Goal: Task Accomplishment & Management: Manage account settings

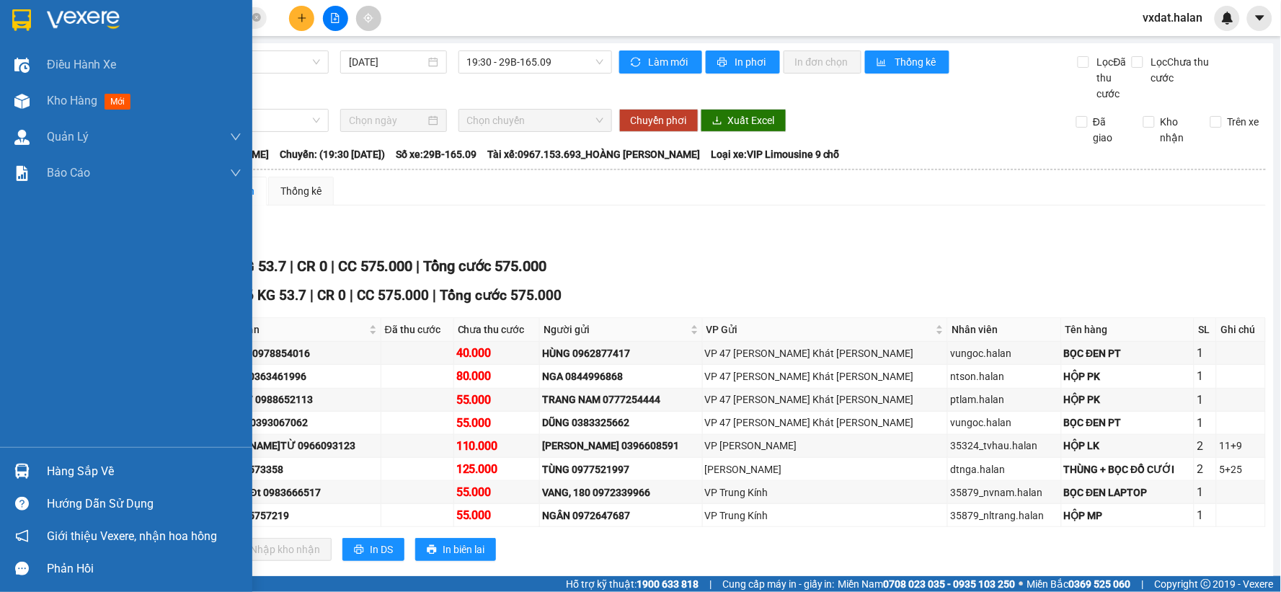
click at [37, 466] on div "Hàng sắp về" at bounding box center [126, 471] width 252 height 32
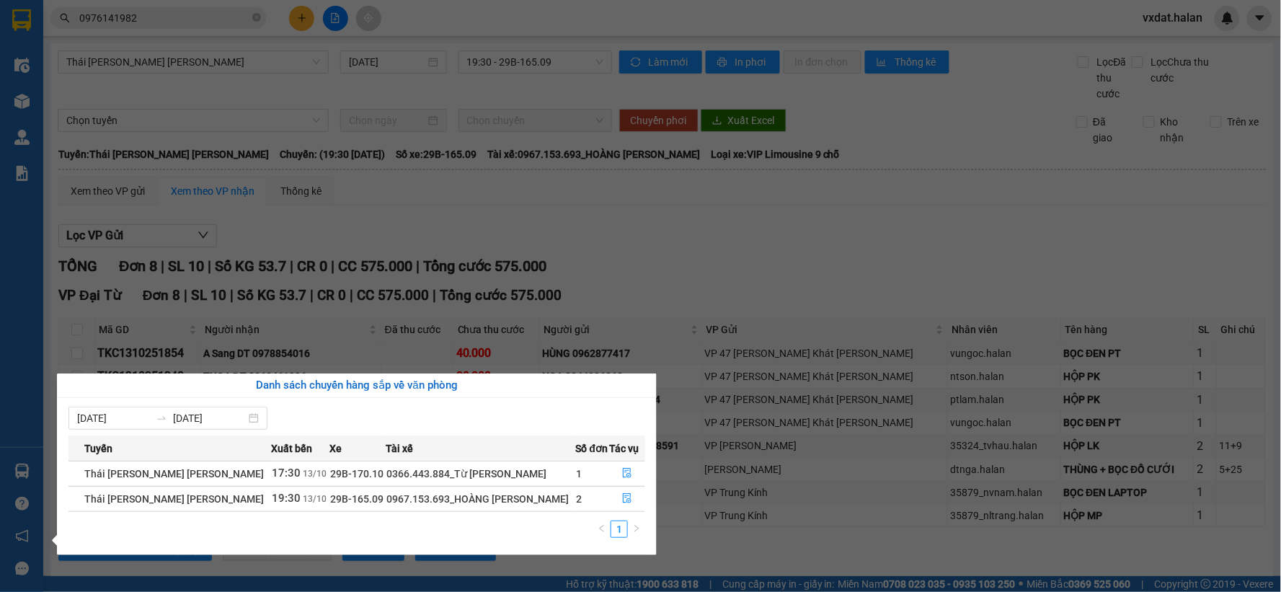
click at [744, 262] on section "Kết quả [PERSON_NAME] ( 455 ) Bộ lọc Mã ĐH Trạng thái Món hàng Thu hộ Tổng [PER…" at bounding box center [640, 296] width 1281 height 592
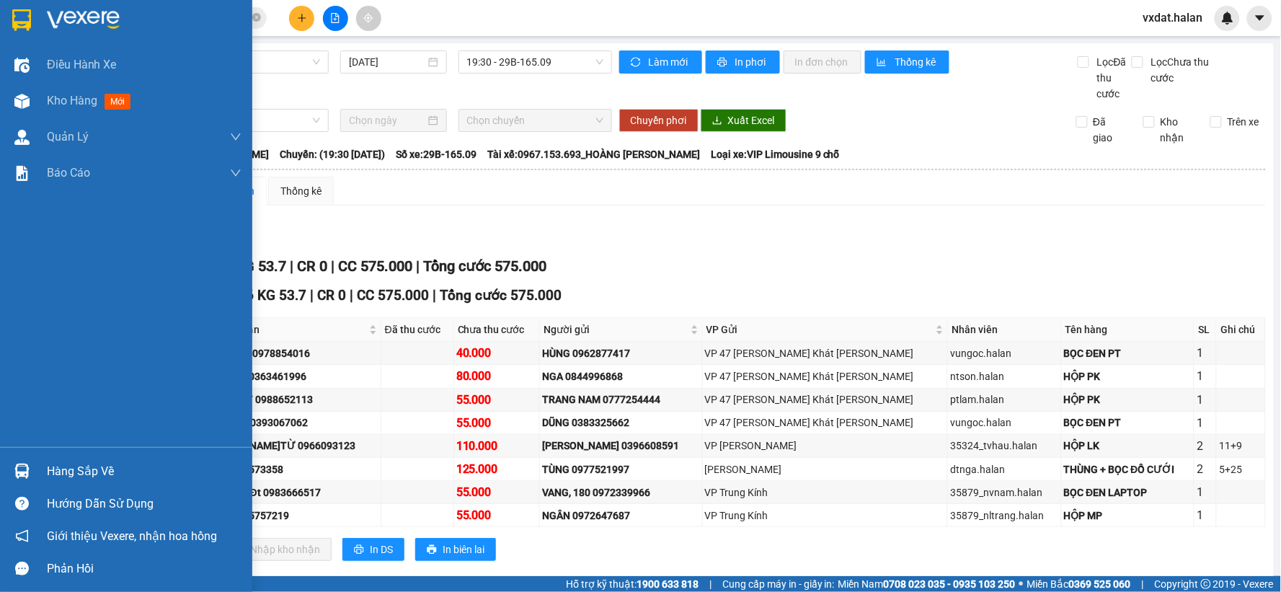
click at [20, 92] on div at bounding box center [21, 101] width 25 height 25
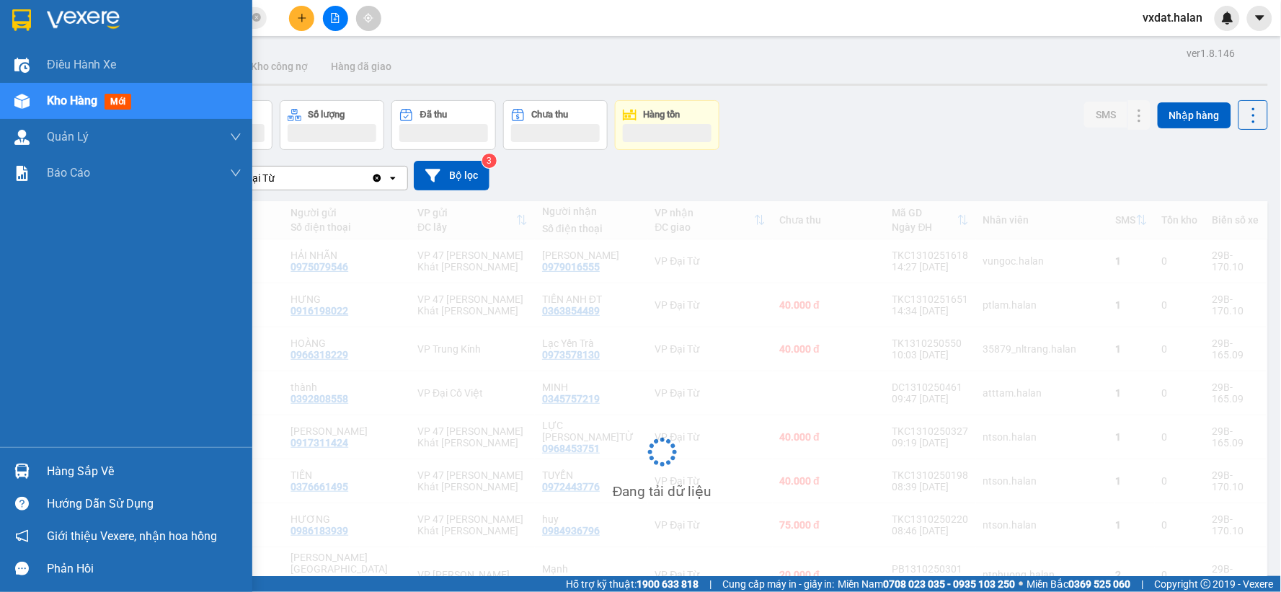
click at [66, 472] on div "Hàng sắp về" at bounding box center [144, 472] width 195 height 22
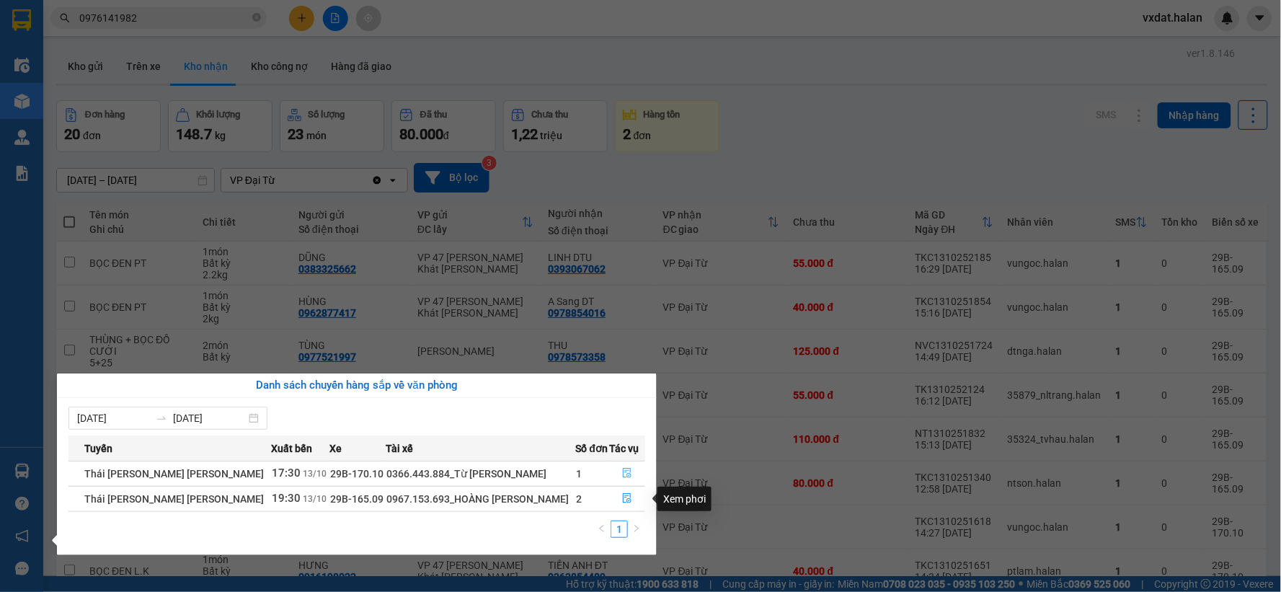
click at [623, 471] on icon "file-done" at bounding box center [627, 473] width 10 height 10
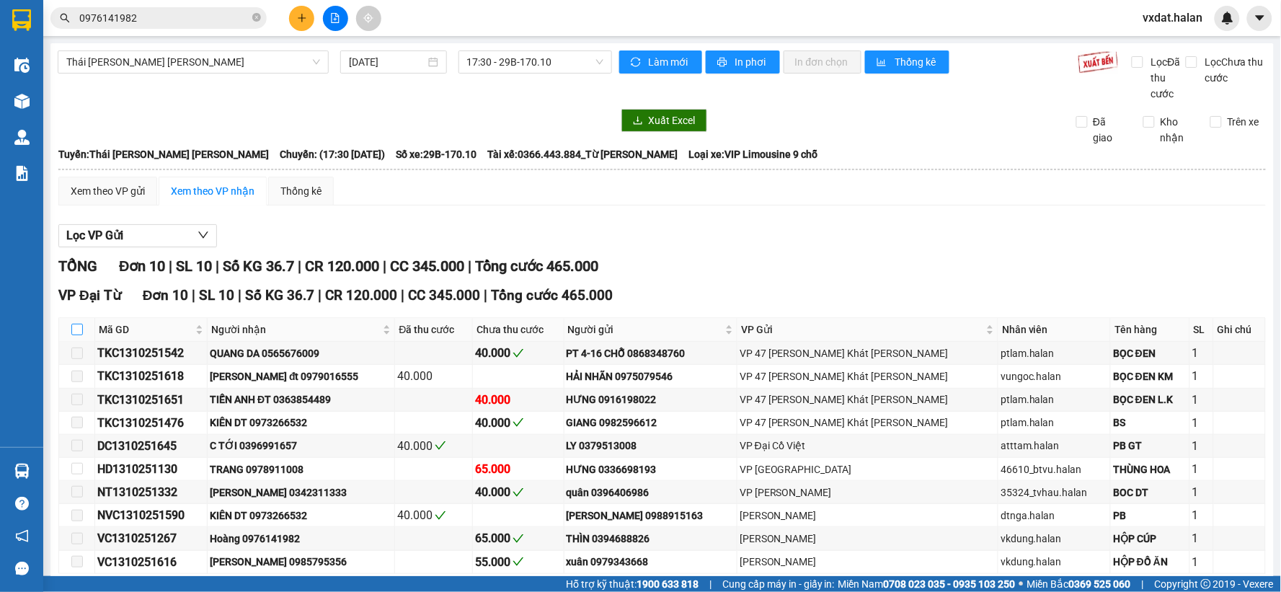
click at [78, 334] on input "checkbox" at bounding box center [77, 330] width 12 height 12
checkbox input "true"
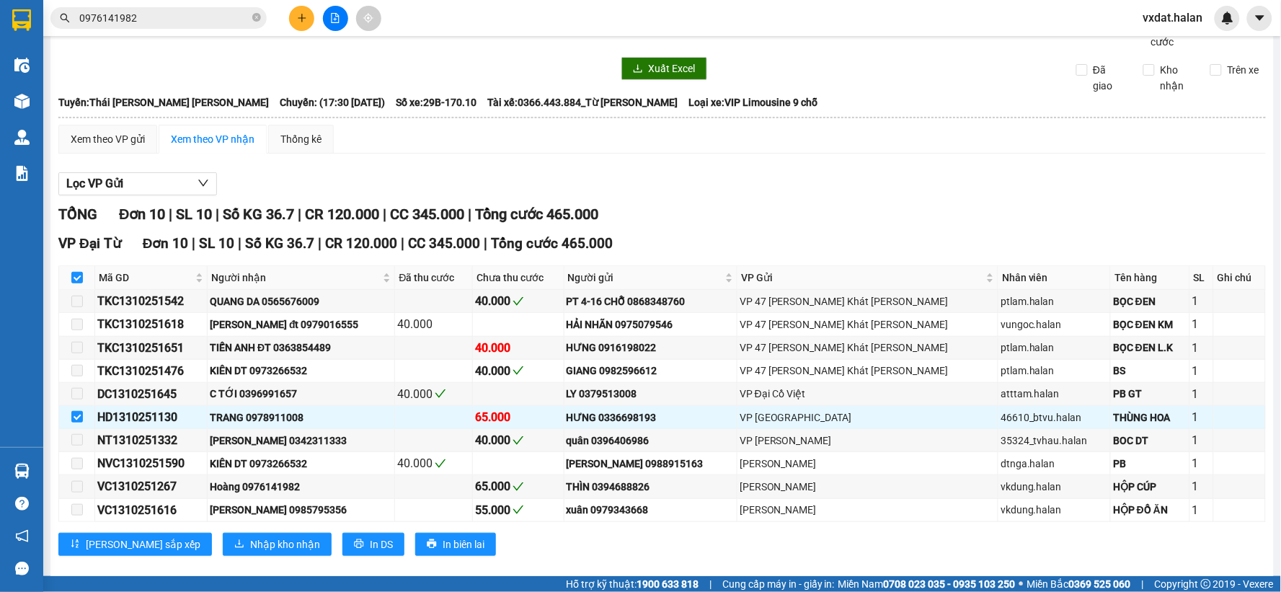
scroll to position [73, 0]
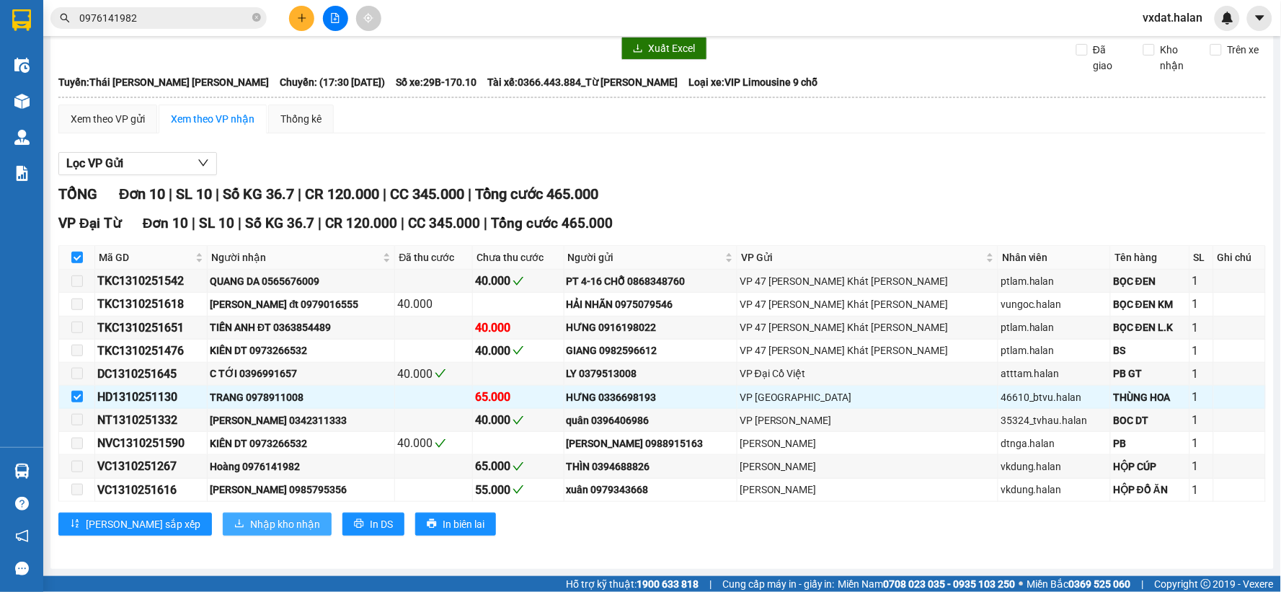
click at [250, 517] on span "Nhập kho nhận" at bounding box center [285, 524] width 70 height 16
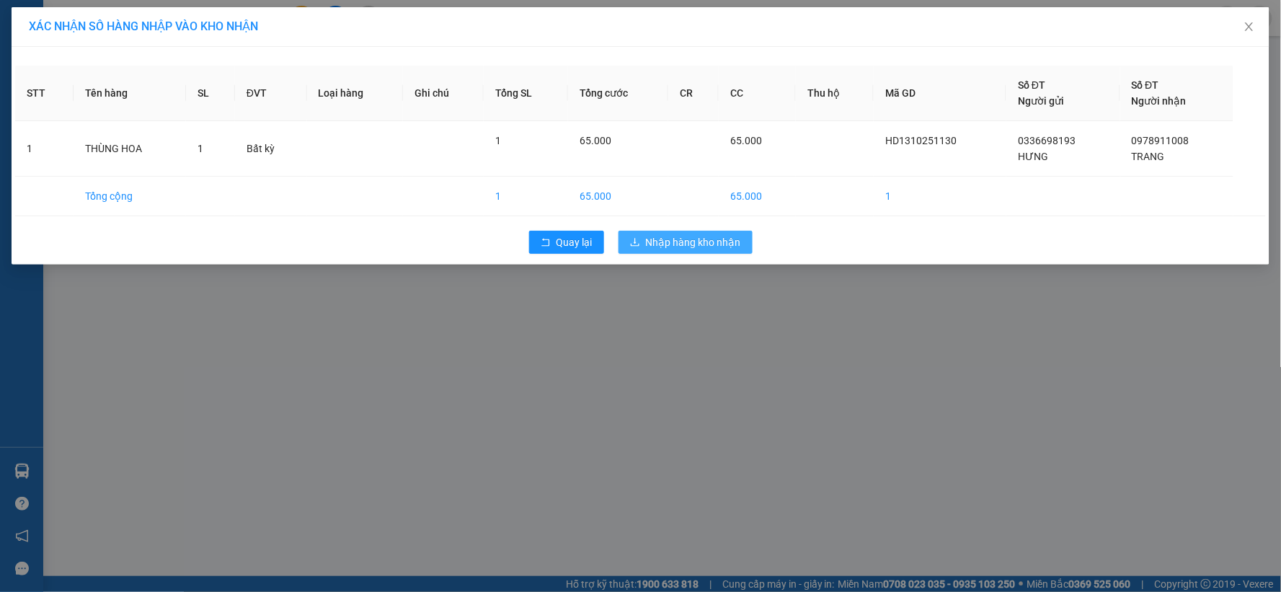
click at [695, 246] on span "Nhập hàng kho nhận" at bounding box center [693, 242] width 95 height 16
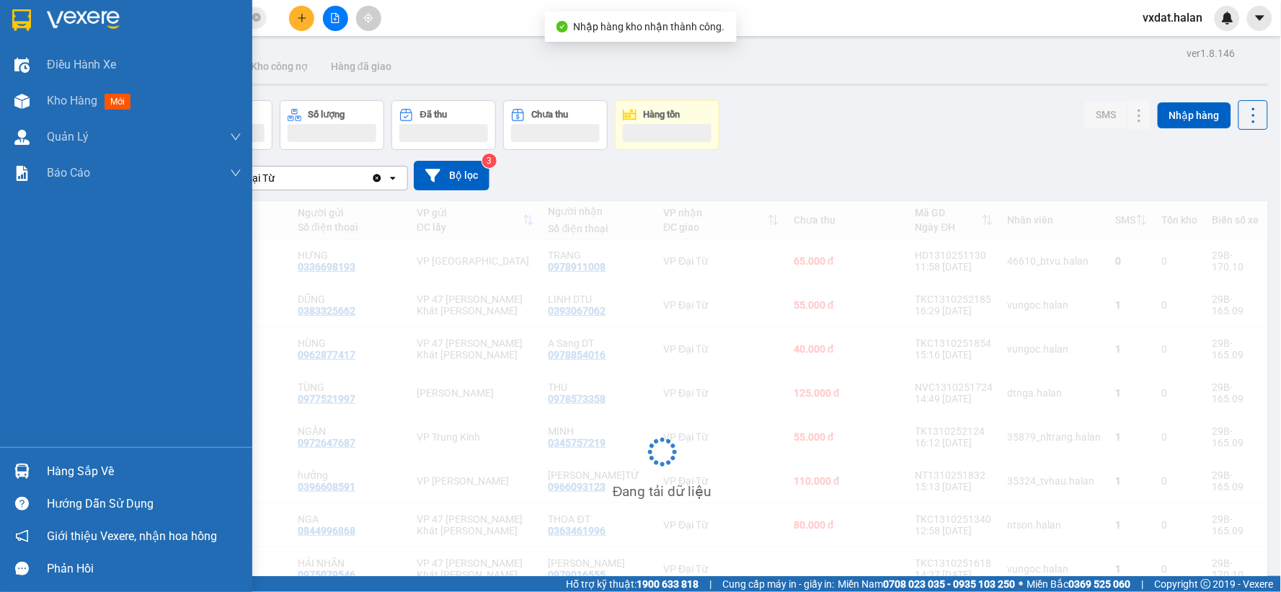
click at [18, 471] on img at bounding box center [21, 470] width 15 height 15
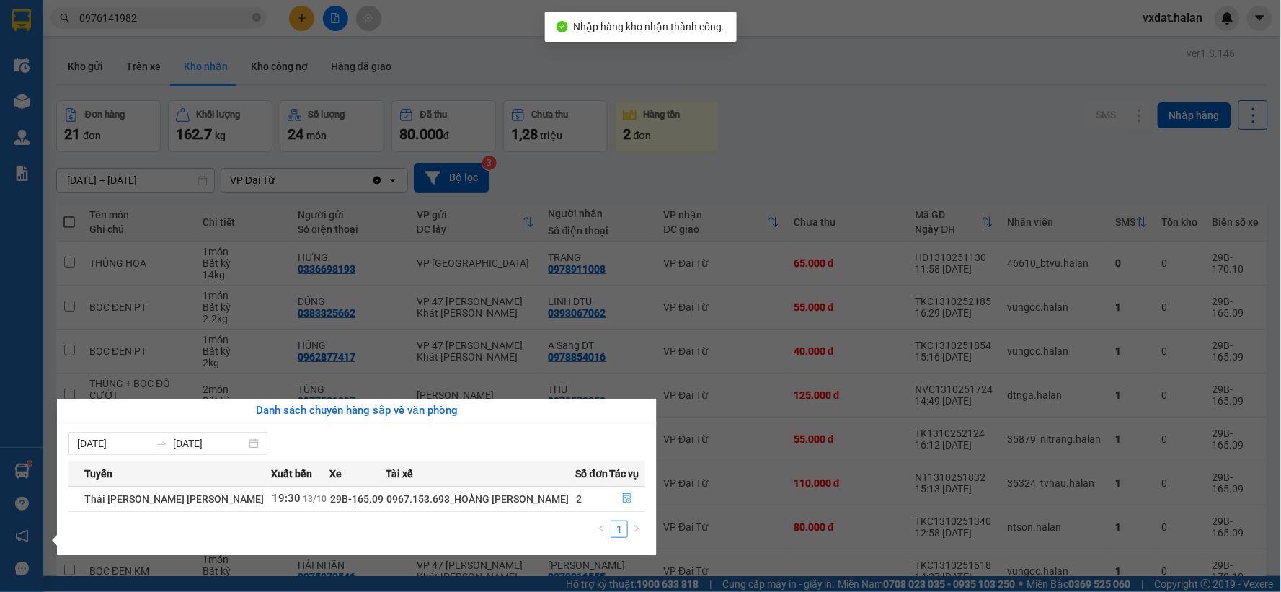
click at [625, 495] on icon "file-done" at bounding box center [627, 498] width 10 height 10
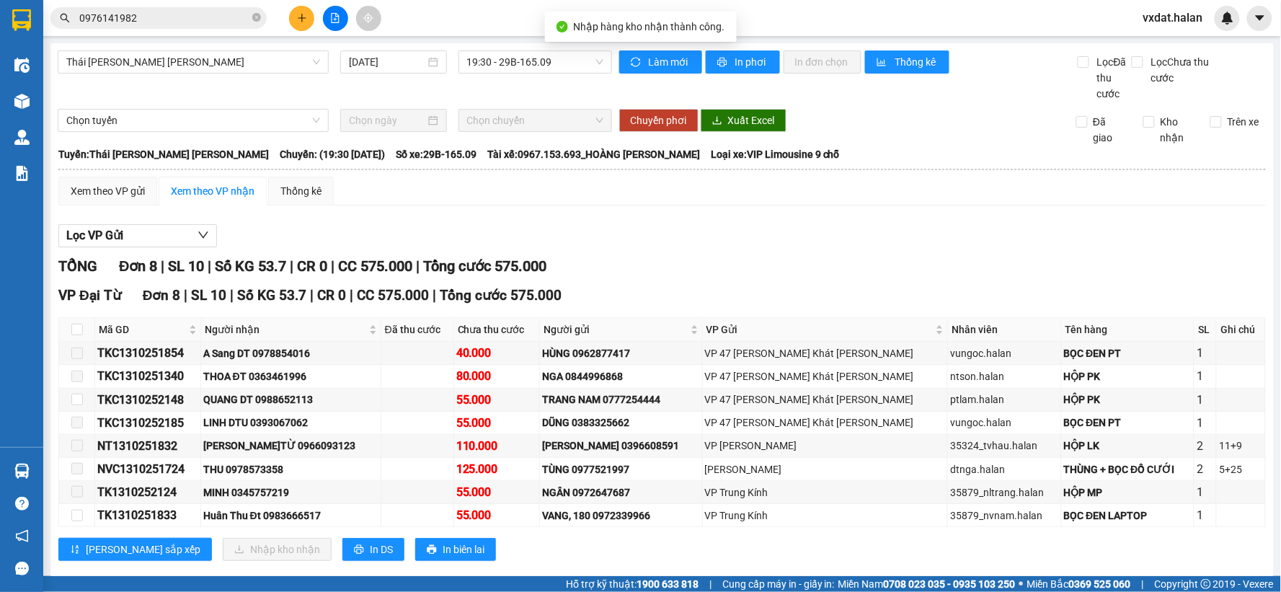
click at [76, 328] on input "checkbox" at bounding box center [77, 330] width 12 height 12
checkbox input "true"
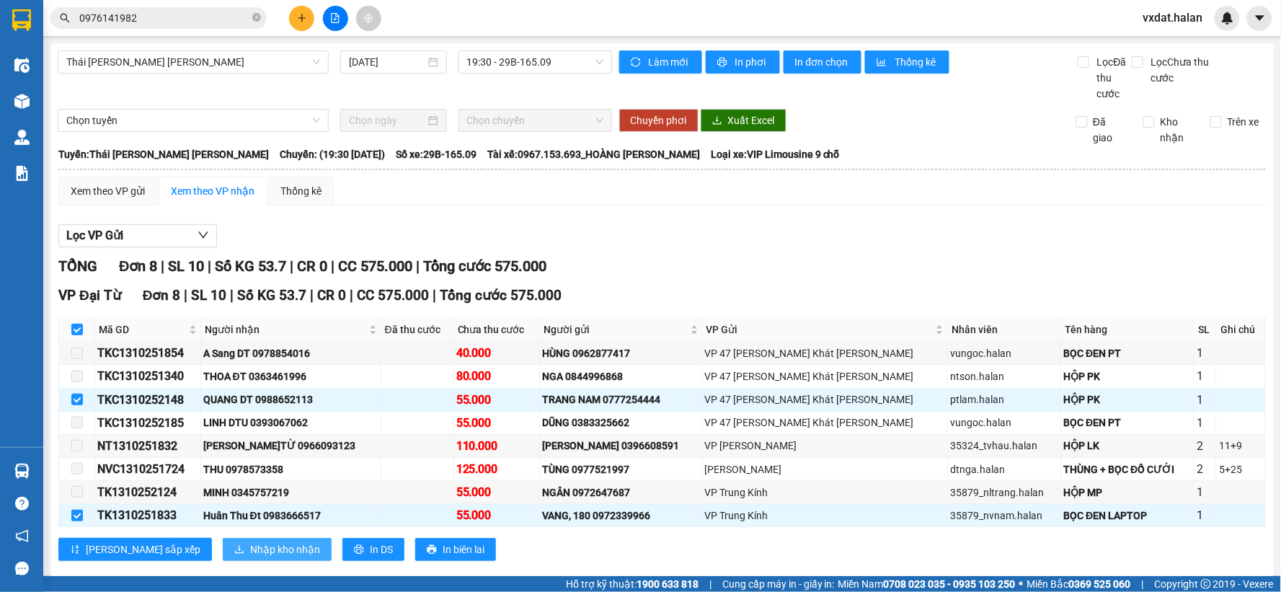
click at [250, 542] on span "Nhập kho nhận" at bounding box center [285, 549] width 70 height 16
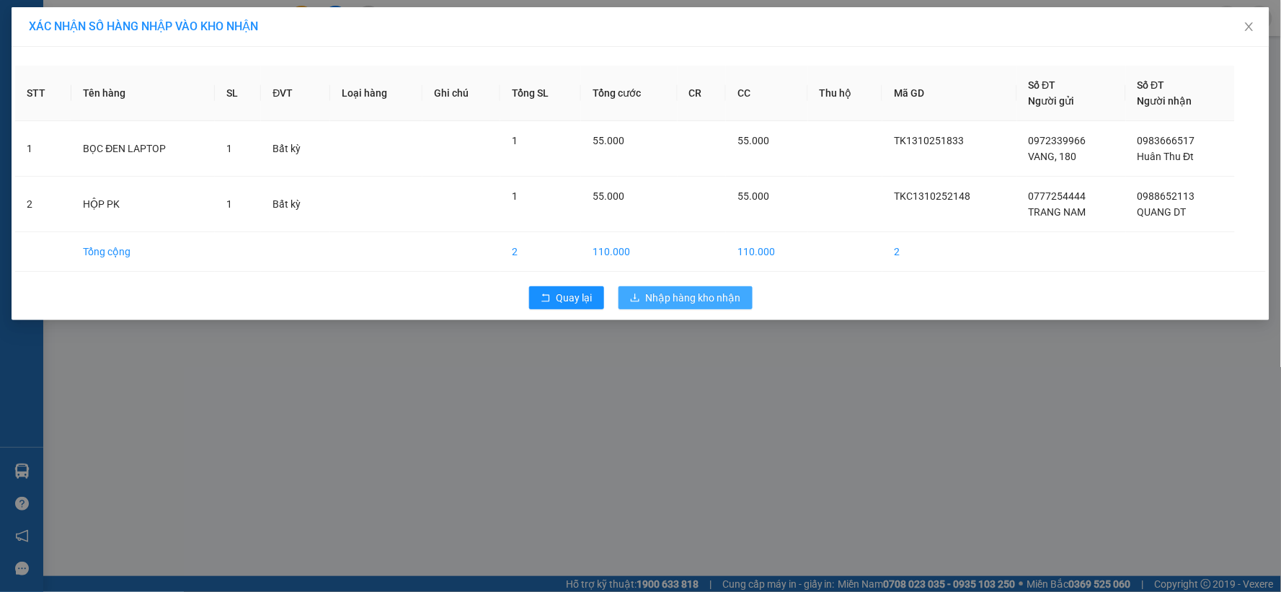
click at [724, 305] on span "Nhập hàng kho nhận" at bounding box center [693, 298] width 95 height 16
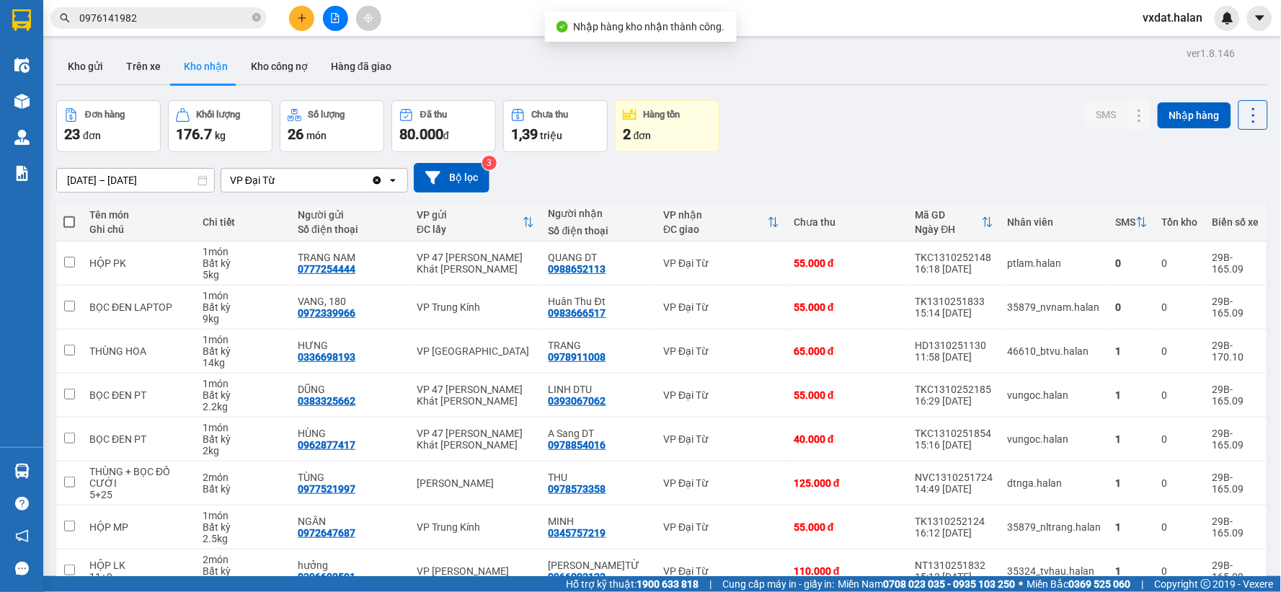
click at [939, 112] on div "Đơn hàng 23 đơn [PERSON_NAME] 176.7 kg Số [PERSON_NAME] 26 món Đã thu 80.000 [P…" at bounding box center [662, 126] width 1212 height 52
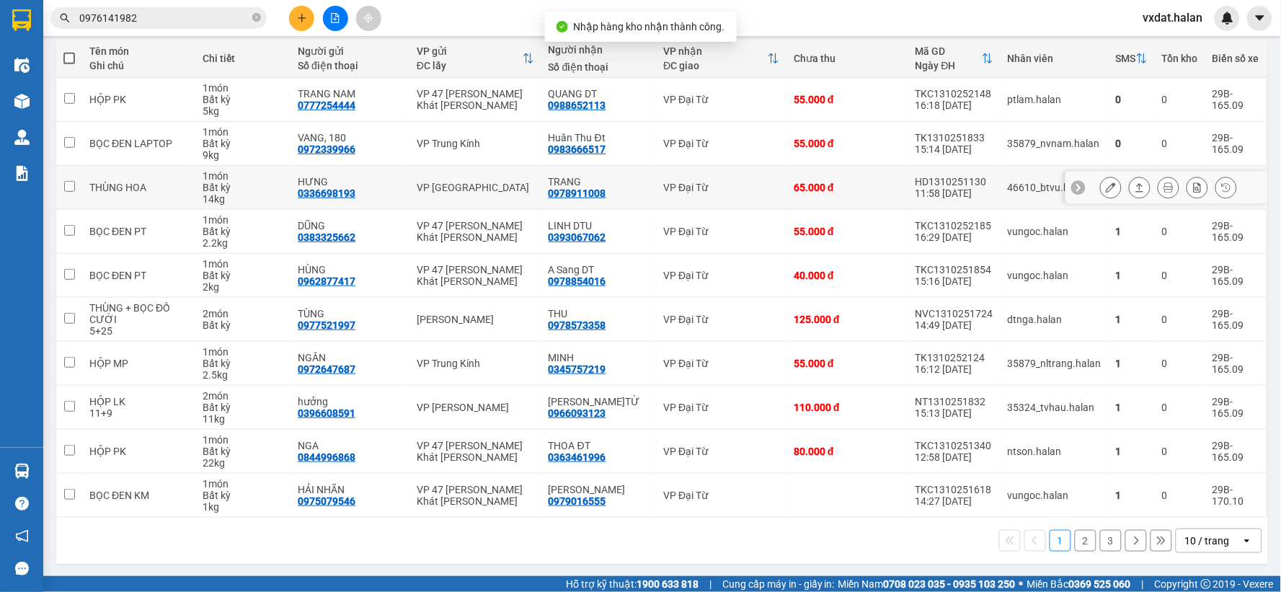
scroll to position [166, 0]
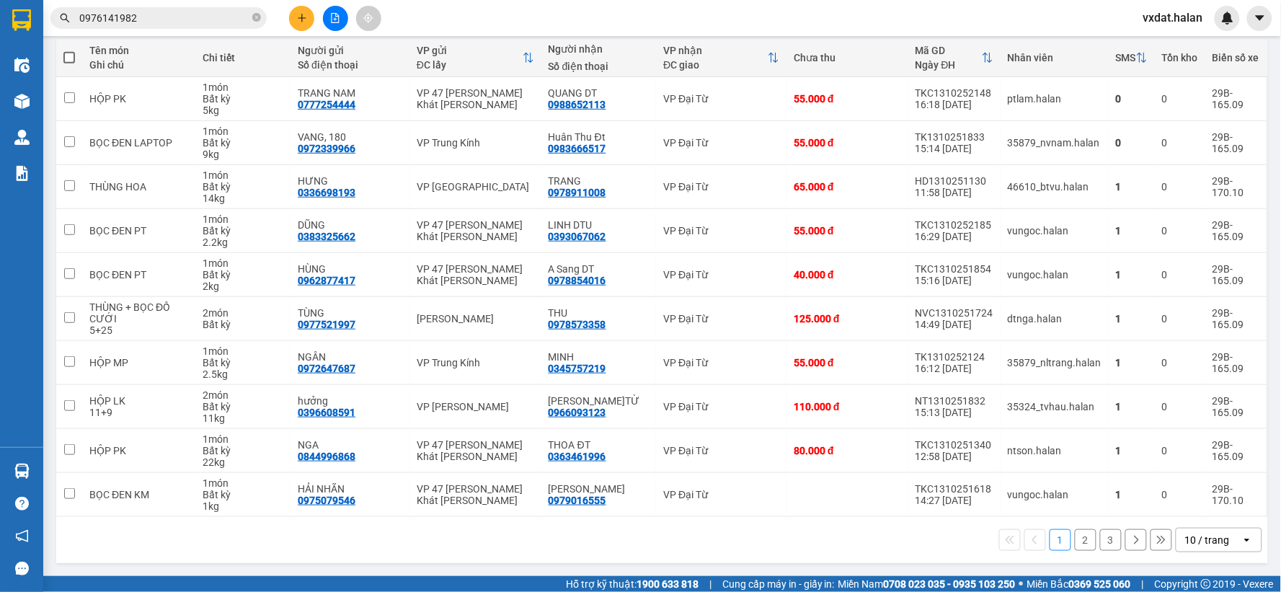
click at [1077, 538] on button "2" at bounding box center [1086, 540] width 22 height 22
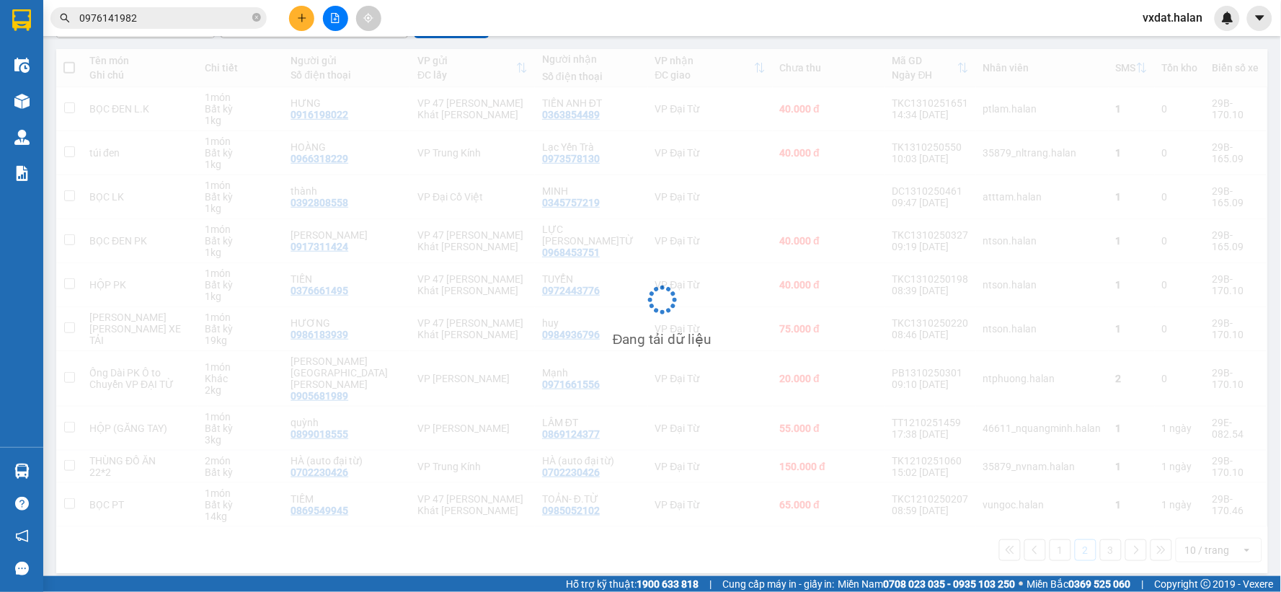
scroll to position [154, 0]
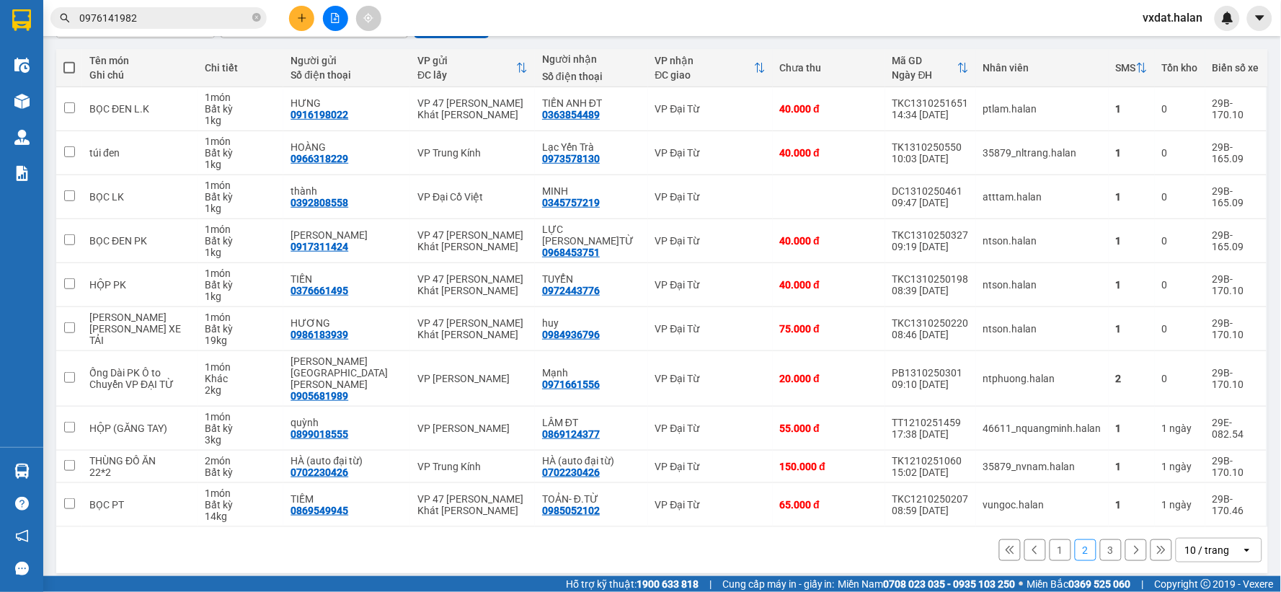
click at [1106, 543] on button "3" at bounding box center [1111, 550] width 22 height 22
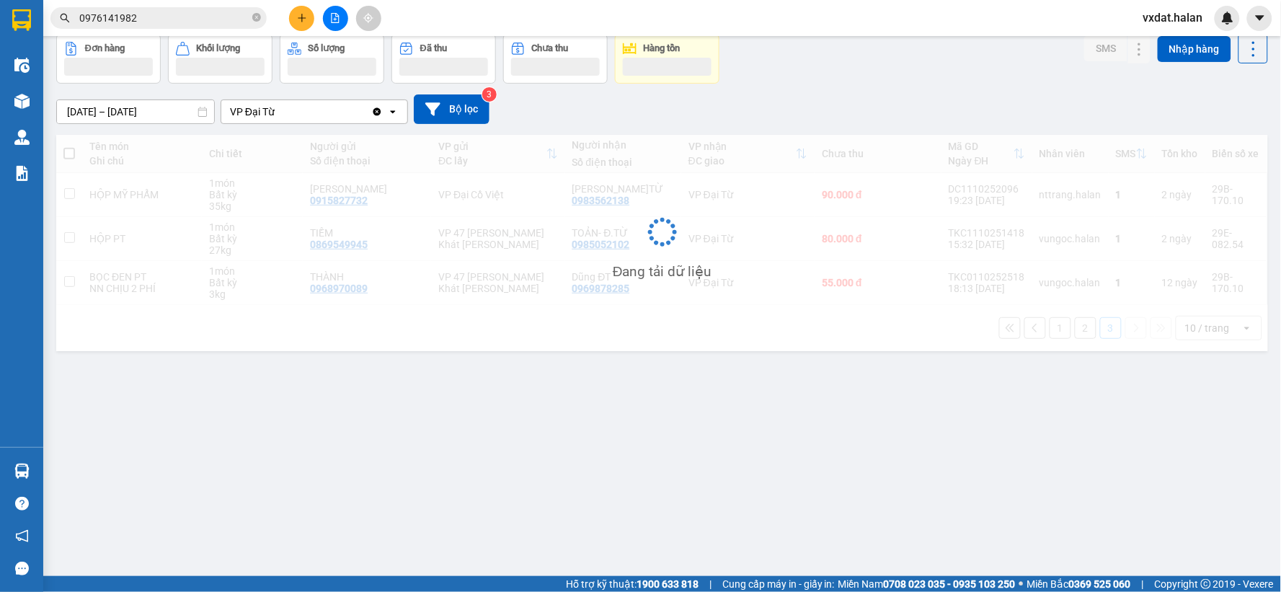
scroll to position [66, 0]
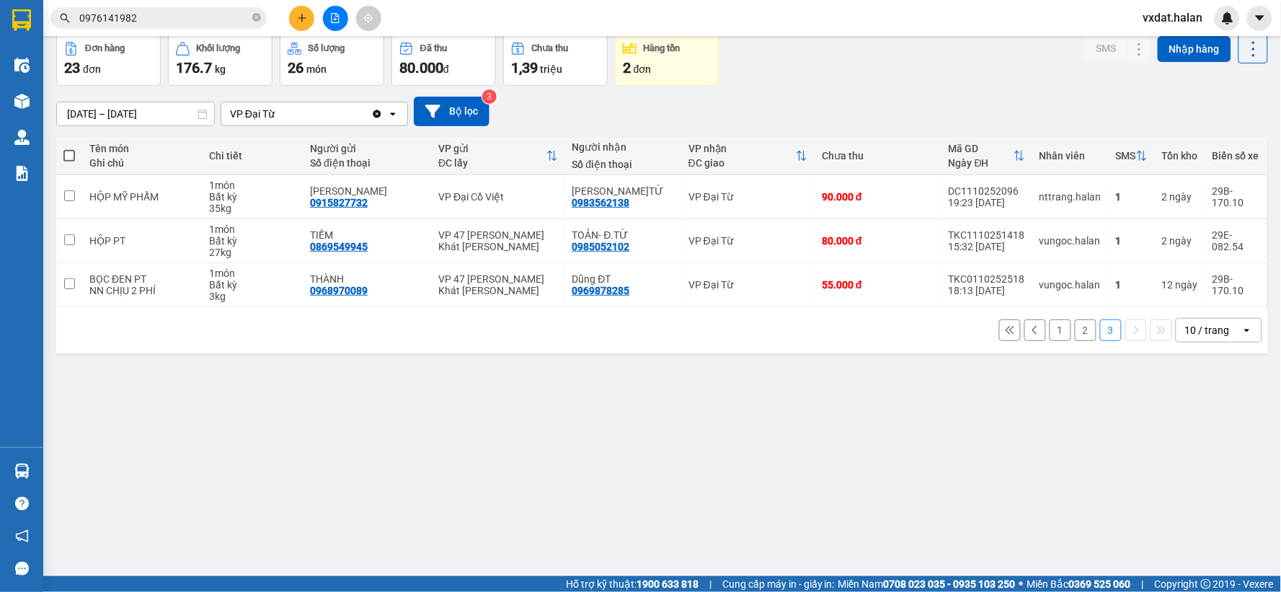
click at [726, 483] on div "ver 1.8.146 Kho gửi Trên xe Kho [PERSON_NAME] công nợ Hàng đã [PERSON_NAME] hàn…" at bounding box center [661, 273] width 1223 height 592
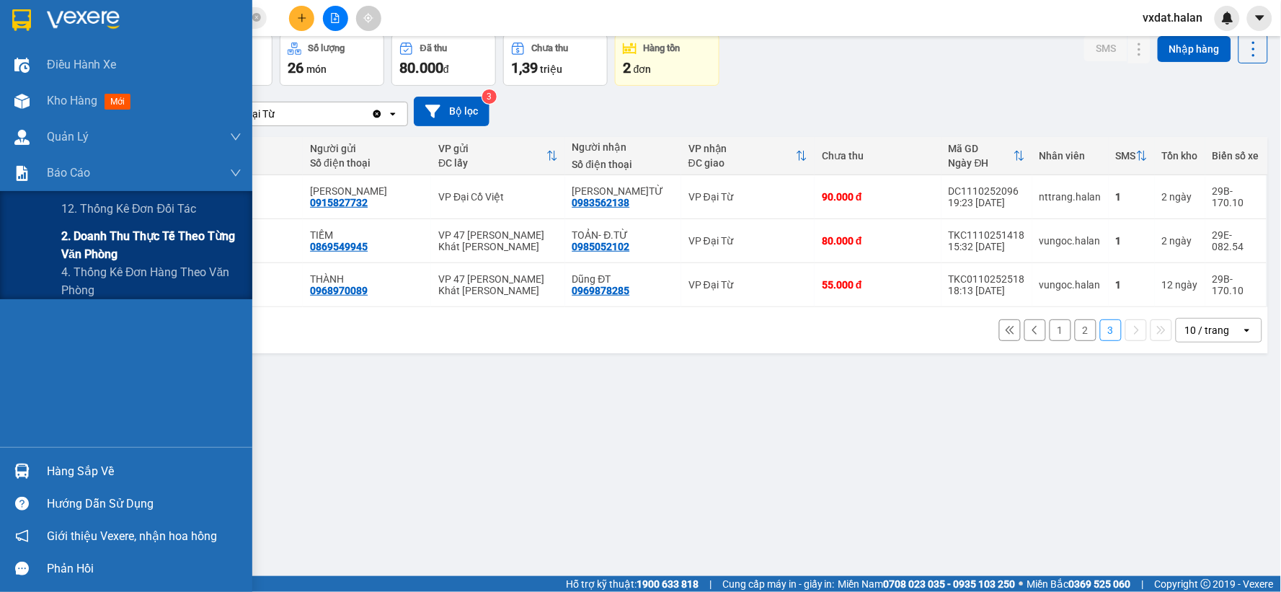
click at [76, 242] on span "2. Doanh thu thực tế theo từng văn phòng" at bounding box center [151, 245] width 180 height 36
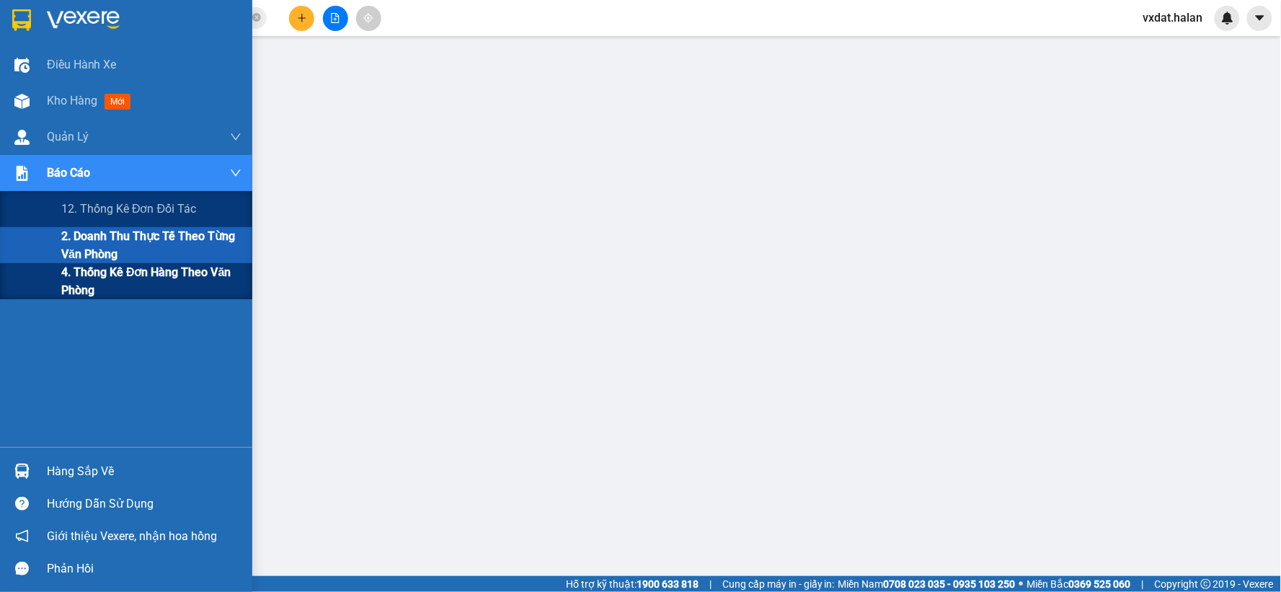
click at [84, 272] on span "4. Thống kê đơn hàng theo văn phòng" at bounding box center [151, 281] width 180 height 36
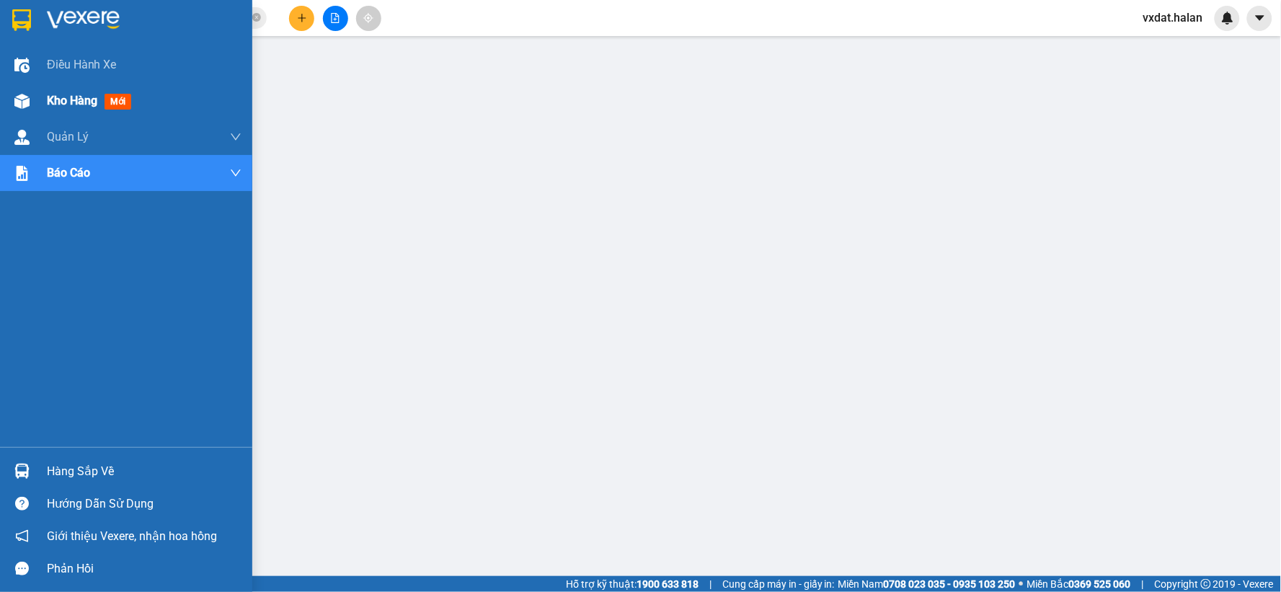
click at [58, 102] on span "Kho hàng" at bounding box center [72, 101] width 50 height 14
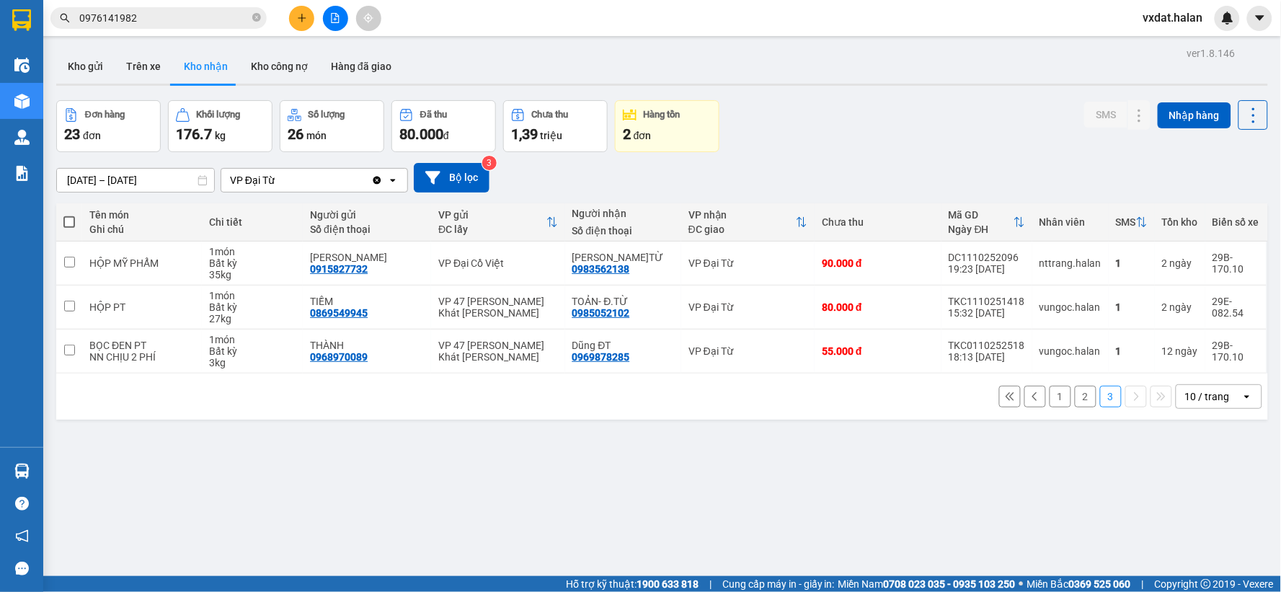
click at [861, 127] on div "Đơn hàng 23 đơn [PERSON_NAME] 176.7 kg Số [PERSON_NAME] 26 món Đã thu 80.000 [P…" at bounding box center [662, 126] width 1212 height 52
click at [386, 76] on button "Hàng đã giao" at bounding box center [361, 66] width 84 height 35
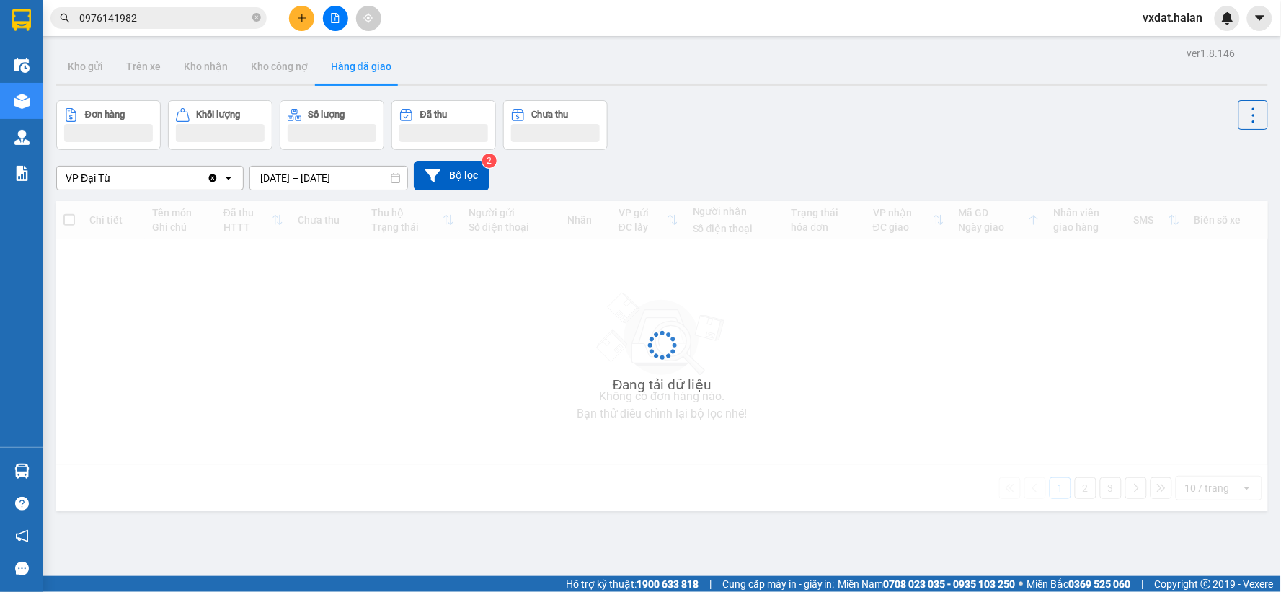
click at [319, 178] on input "[DATE] – [DATE]" at bounding box center [328, 177] width 157 height 23
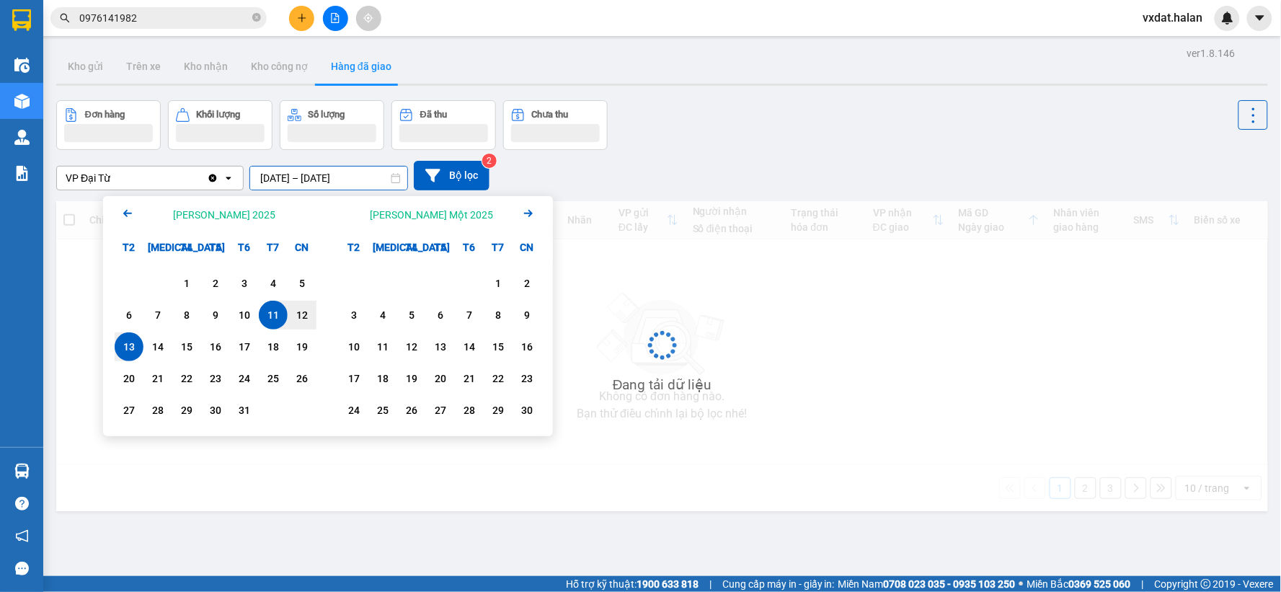
click at [131, 348] on div "13" at bounding box center [129, 346] width 20 height 17
type input "[DATE] – [DATE]"
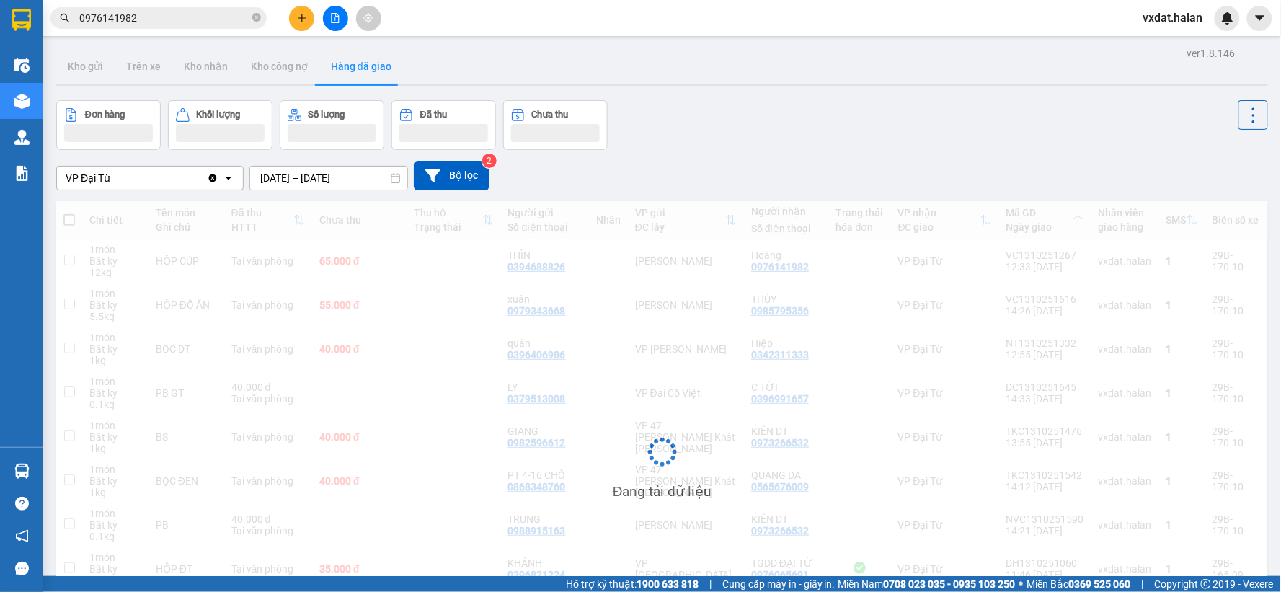
click at [839, 137] on div "Đơn hàng Khối lượng Số lượng Đã thu Chưa thu" at bounding box center [662, 125] width 1212 height 50
